Goal: Transaction & Acquisition: Purchase product/service

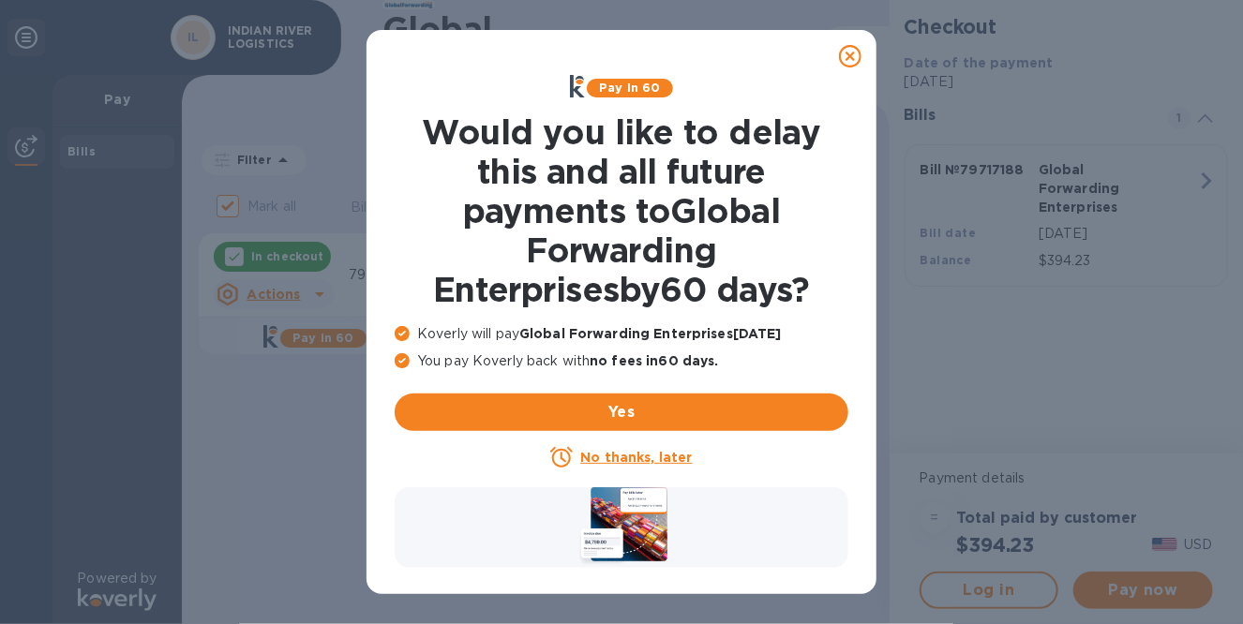
click at [594, 457] on u "No thanks, later" at bounding box center [636, 457] width 112 height 15
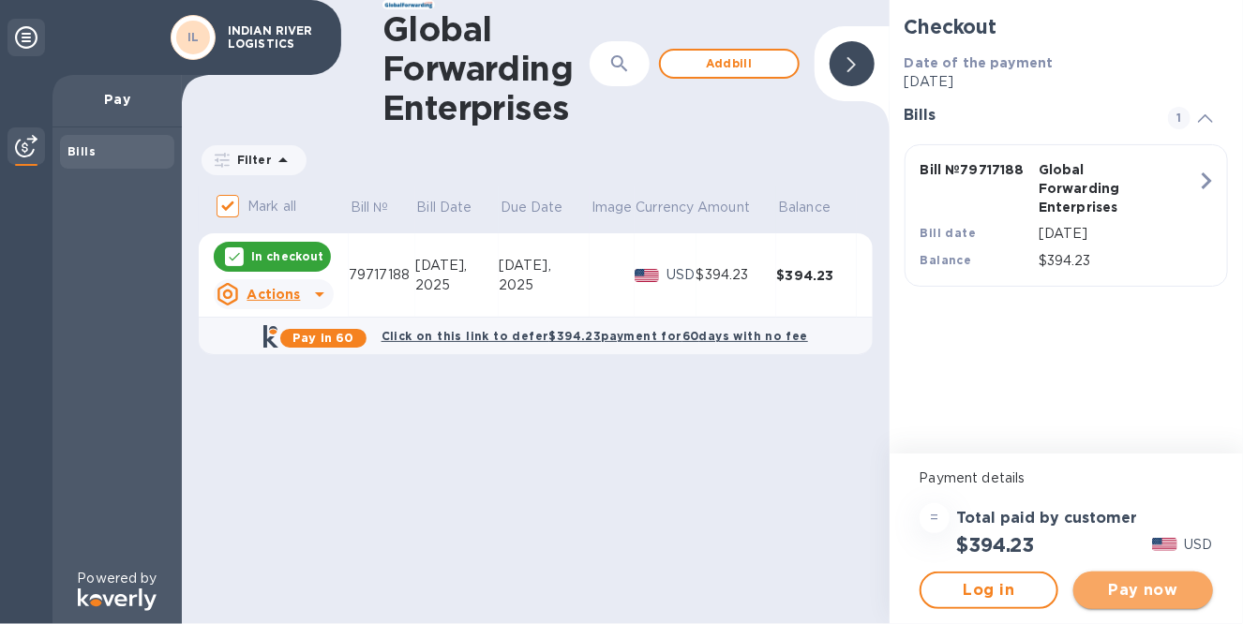
click at [1166, 593] on span "Pay now" at bounding box center [1143, 590] width 110 height 22
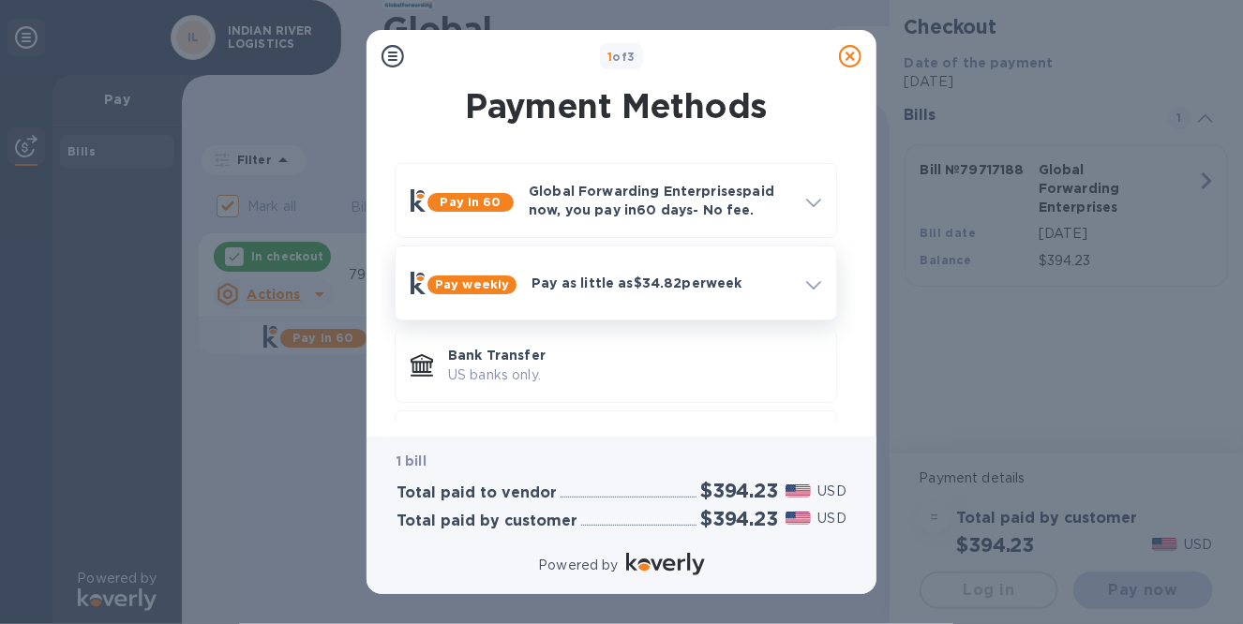
scroll to position [78, 0]
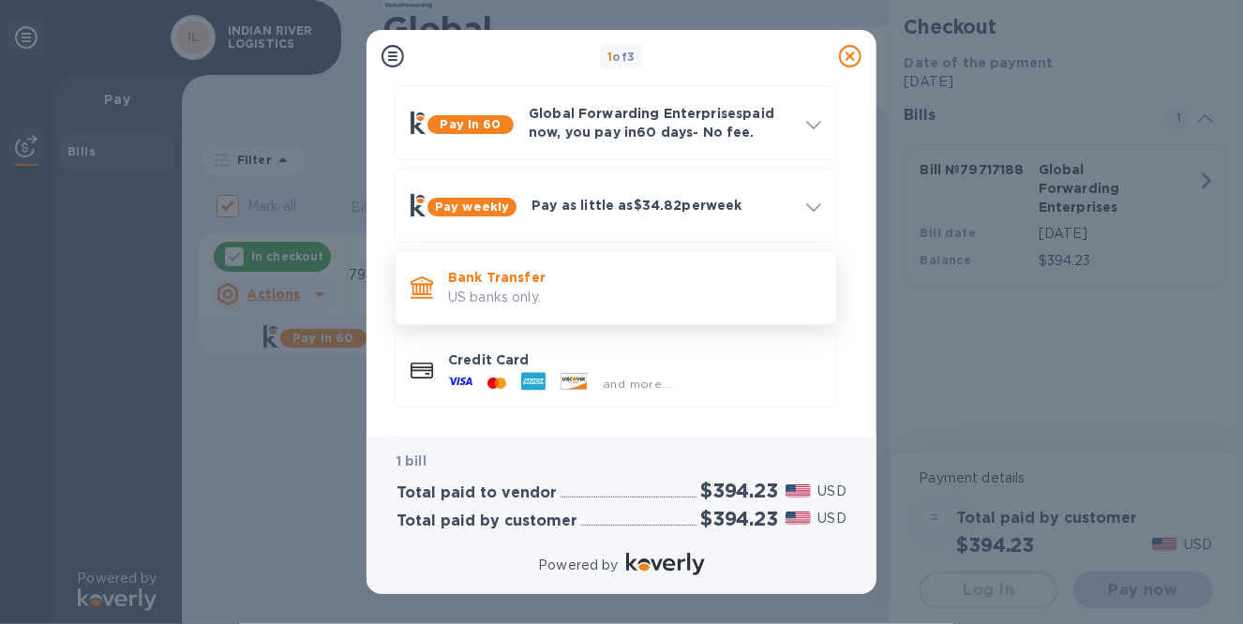
click at [516, 301] on p "US banks only." at bounding box center [634, 298] width 373 height 20
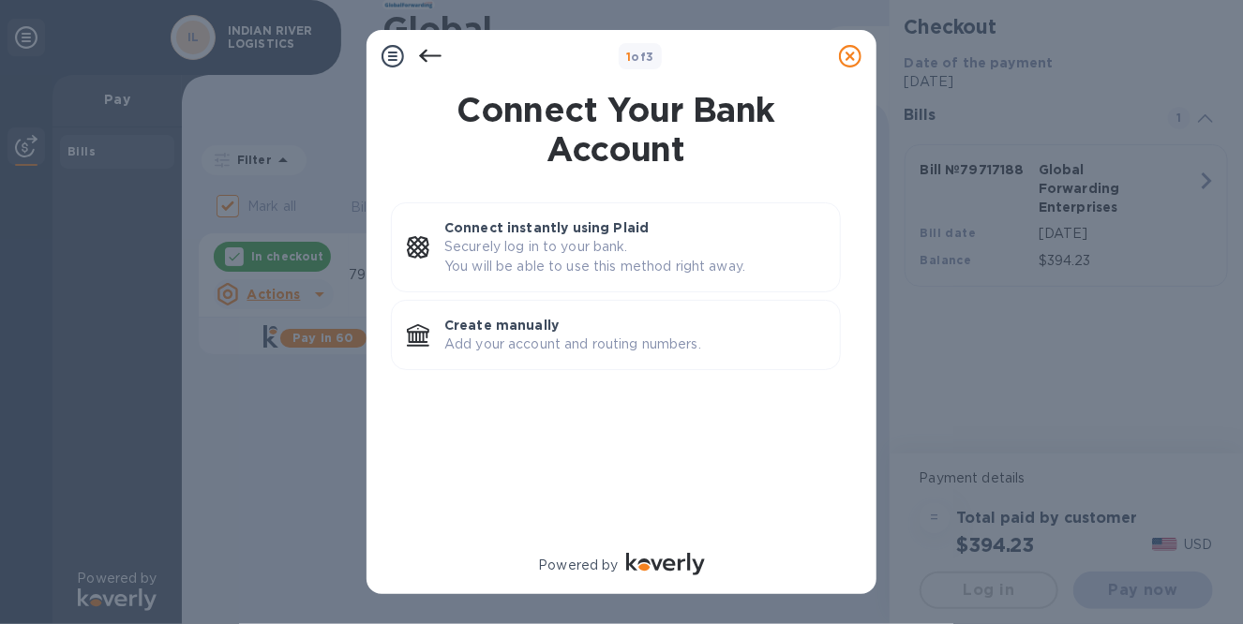
scroll to position [0, 0]
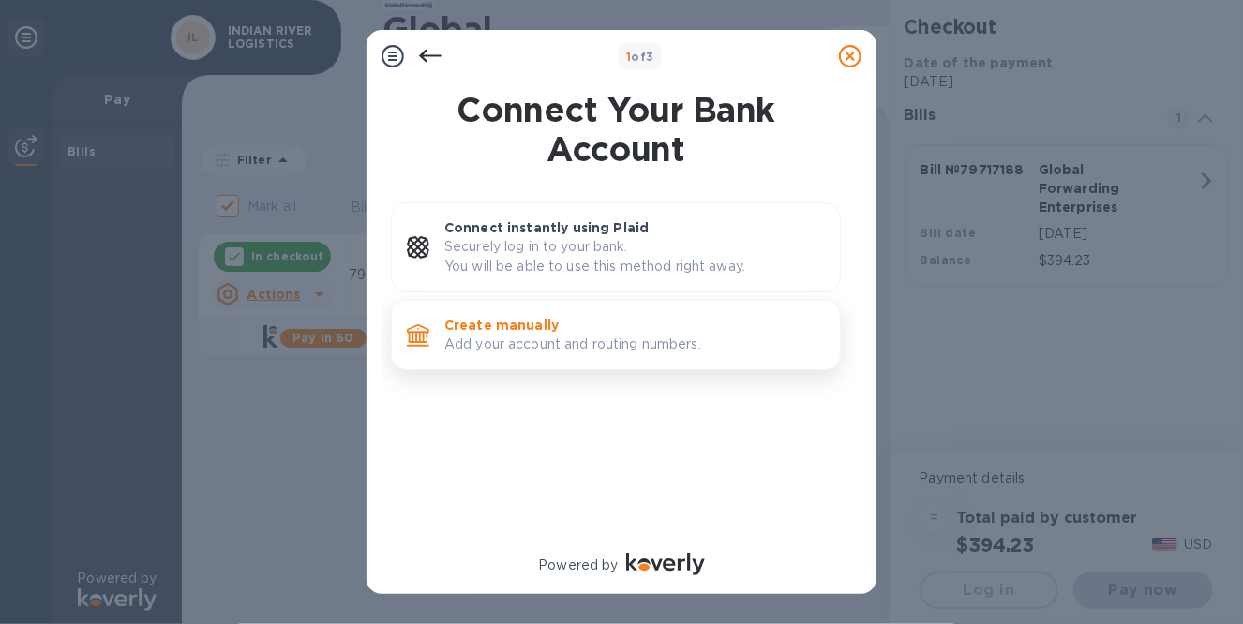
click at [511, 333] on p "Create manually" at bounding box center [634, 325] width 380 height 19
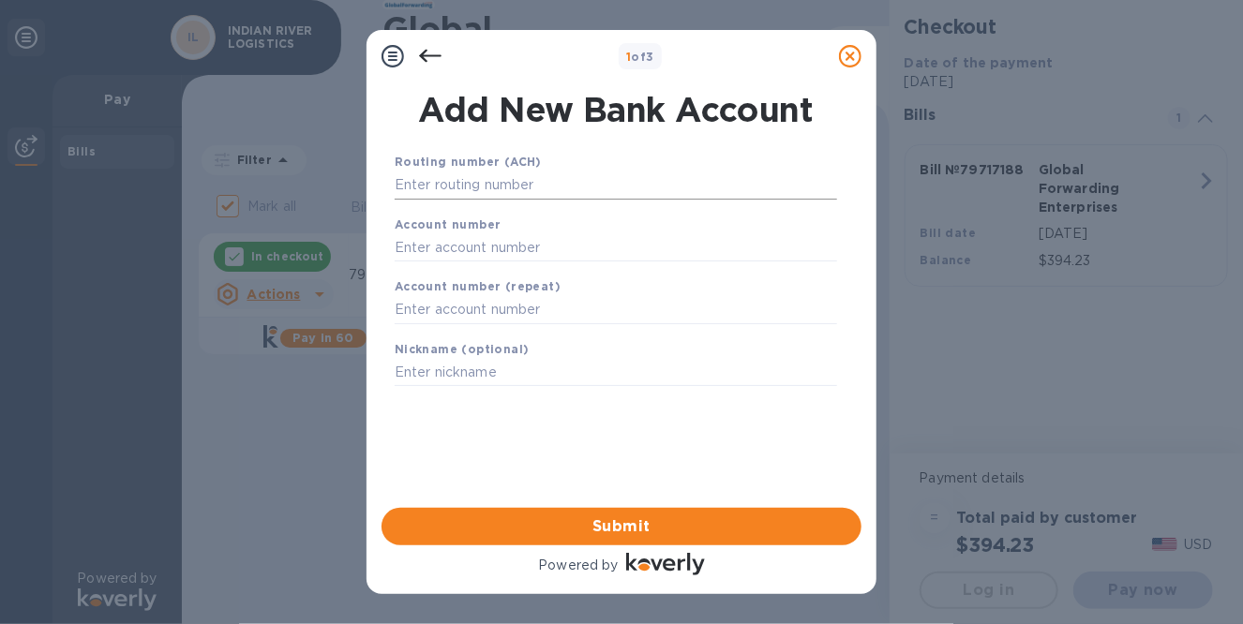
click at [491, 182] on input "text" at bounding box center [616, 185] width 442 height 28
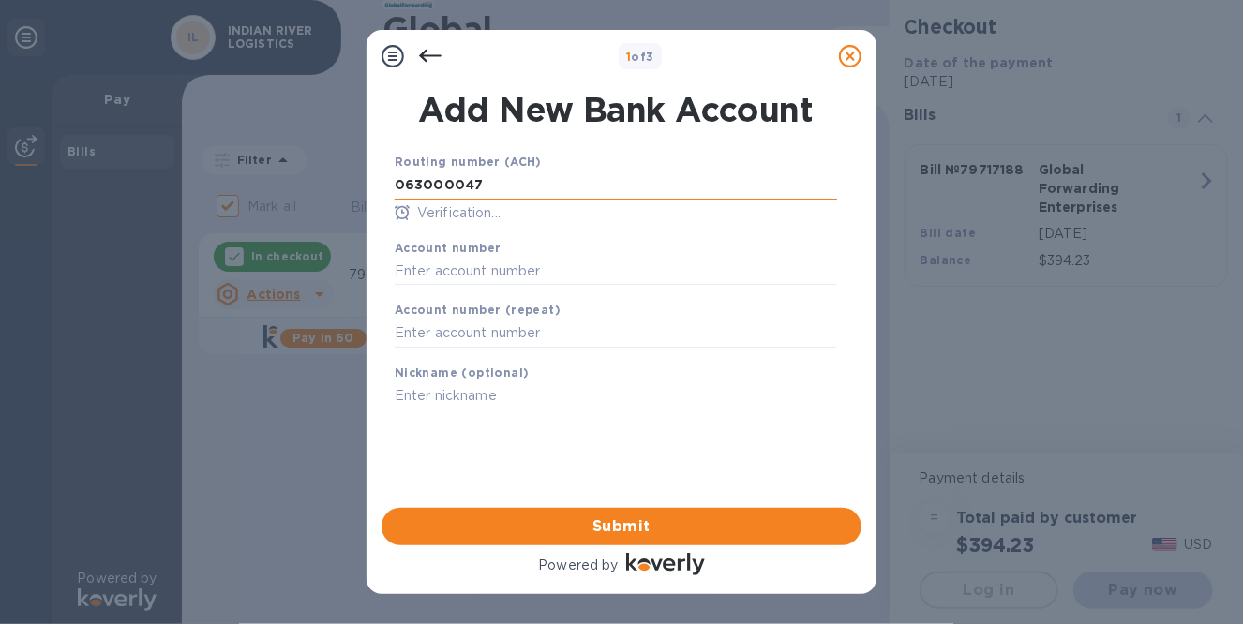
type input "063000047"
type input "898051776346"
click at [434, 338] on input "text" at bounding box center [616, 334] width 442 height 28
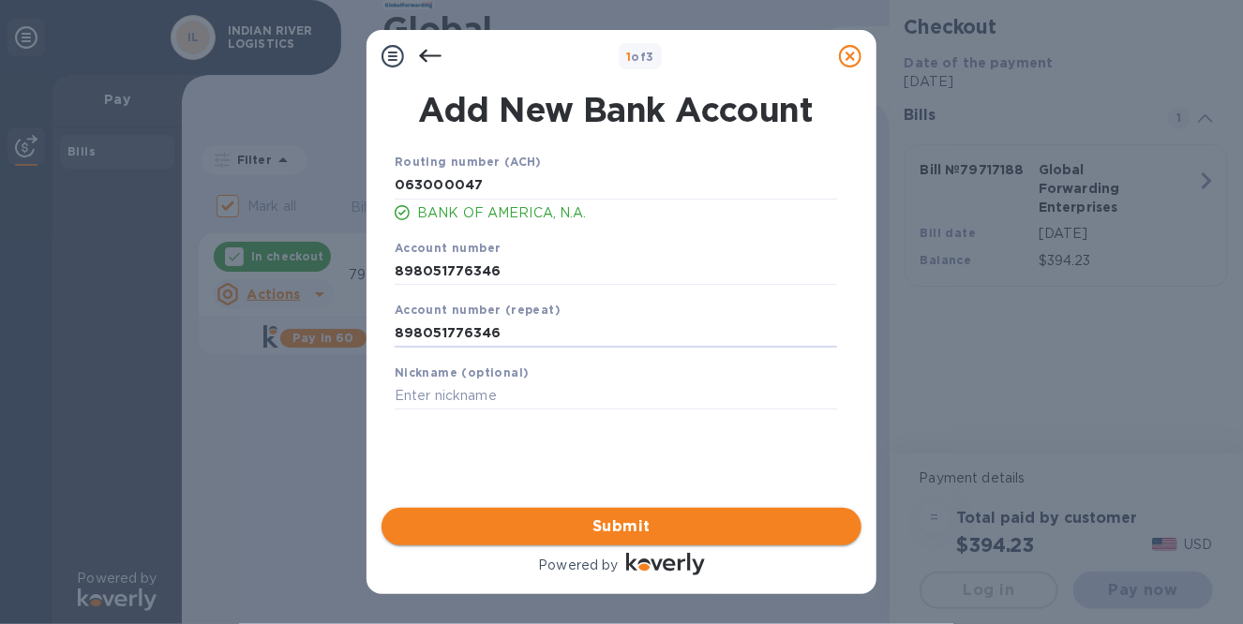
type input "898051776346"
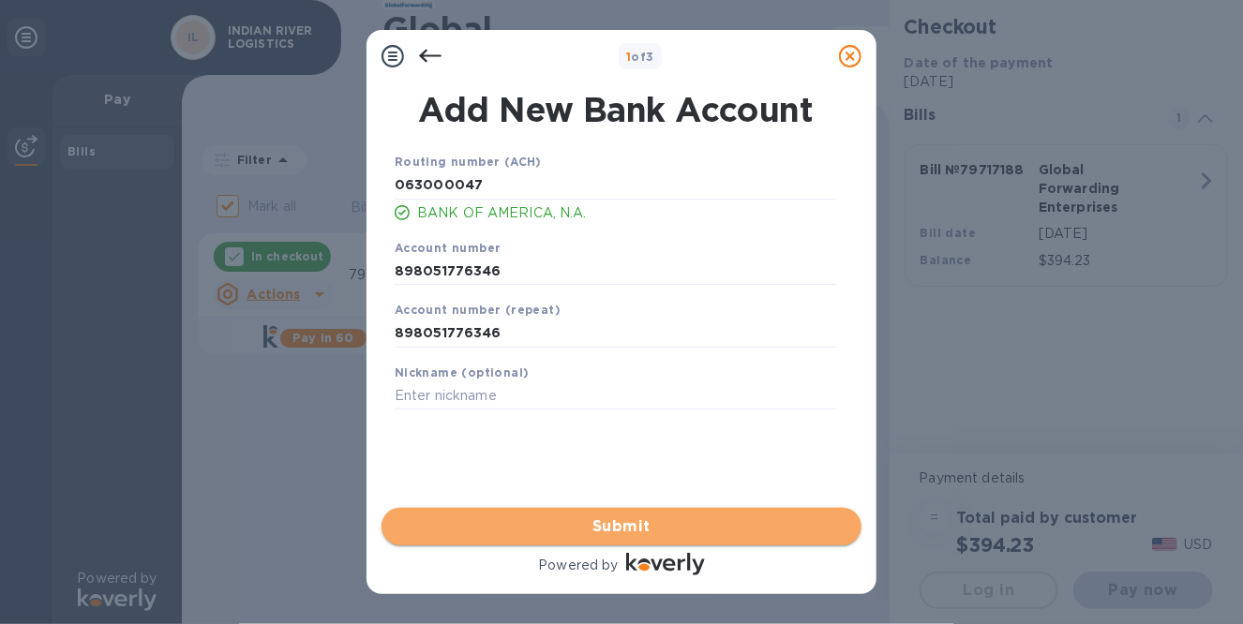
click at [603, 526] on span "Submit" at bounding box center [621, 526] width 450 height 22
